Goal: Information Seeking & Learning: Learn about a topic

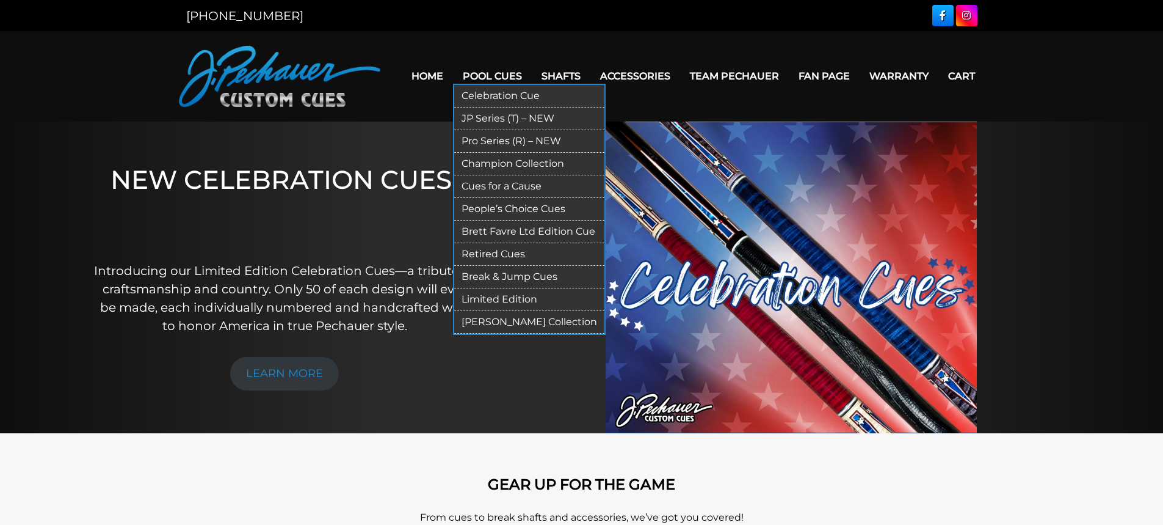
click at [499, 117] on link "JP Series (T) – NEW" at bounding box center [529, 118] width 150 height 23
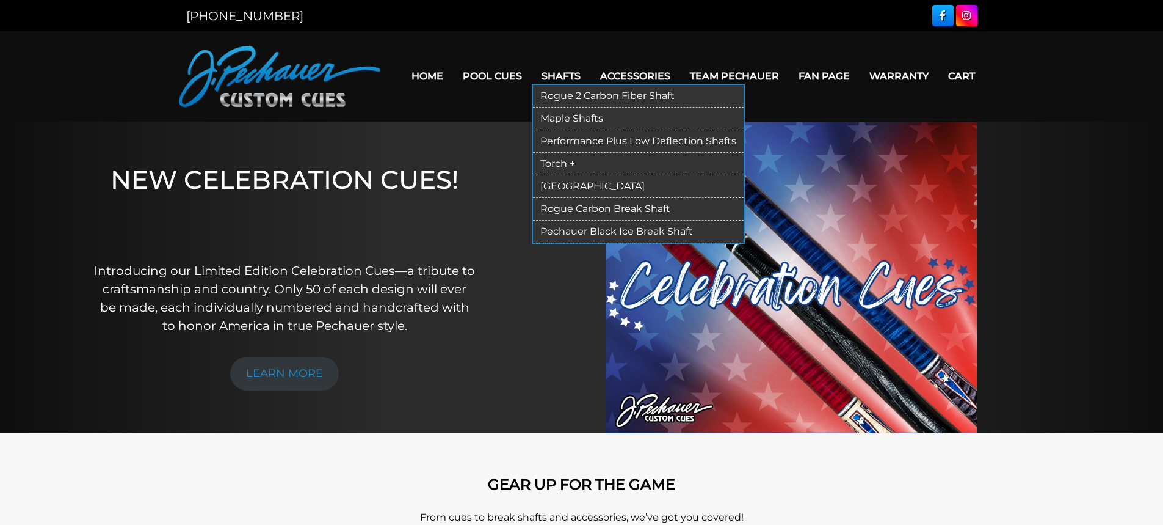
click at [579, 95] on link "Rogue 2 Carbon Fiber Shaft" at bounding box center [638, 96] width 211 height 23
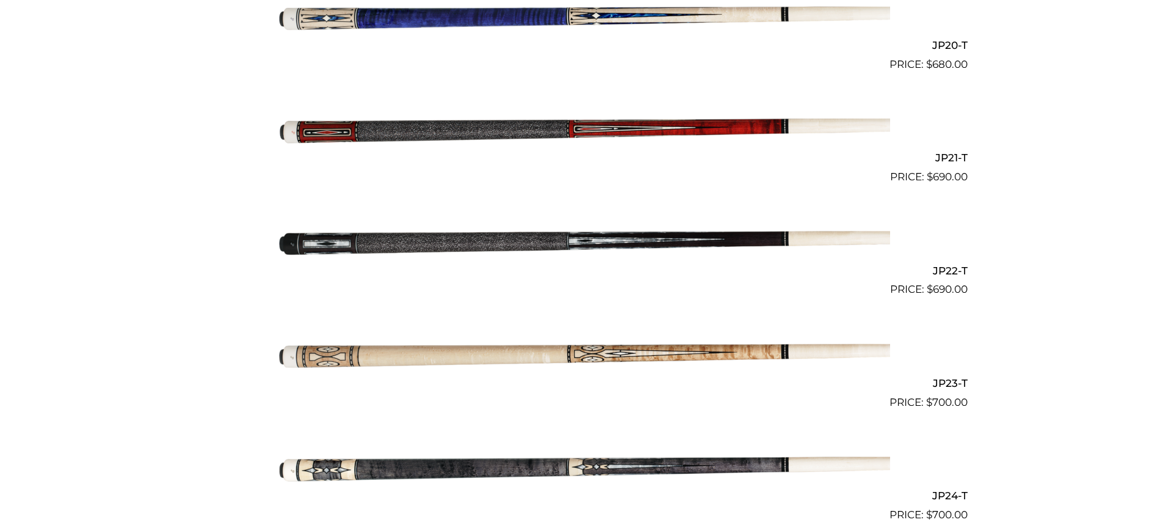
scroll to position [2578, 0]
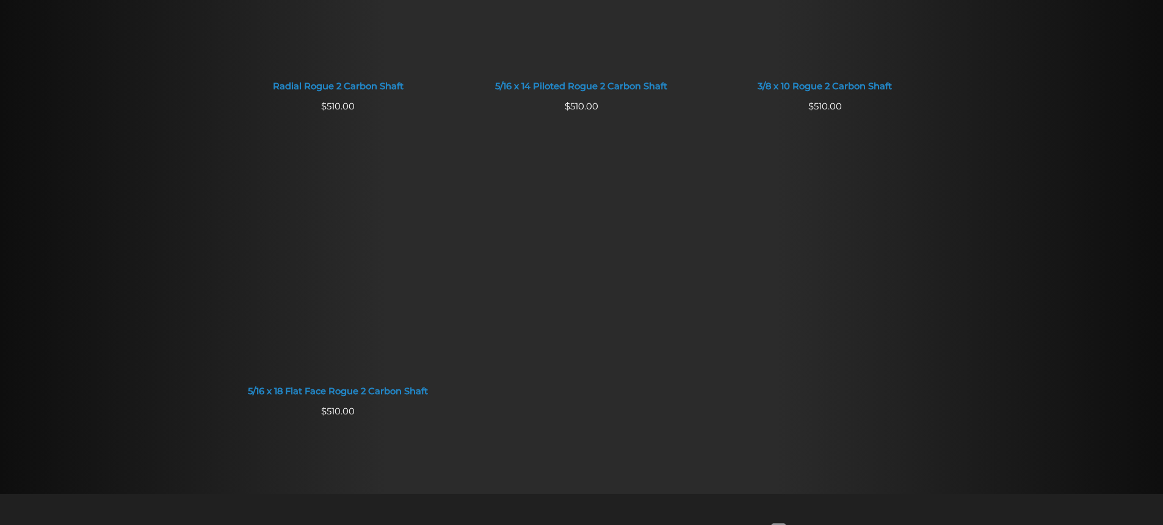
scroll to position [1024, 0]
